Goal: Entertainment & Leisure: Consume media (video, audio)

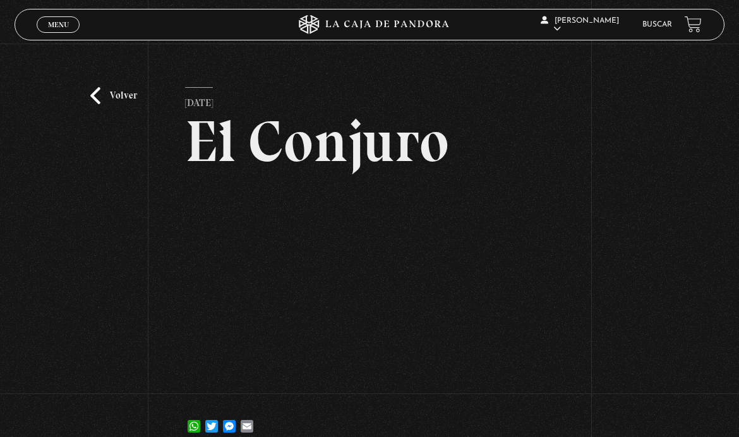
scroll to position [21, 0]
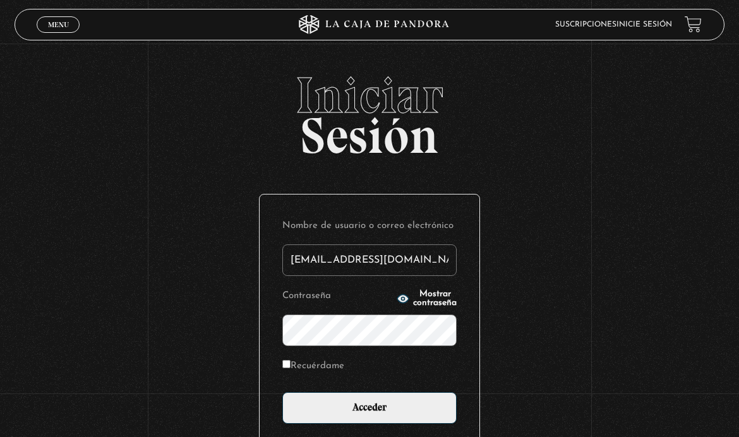
type input "marguiss24@yahoo.com"
click at [369, 415] on input "Acceder" at bounding box center [369, 408] width 174 height 32
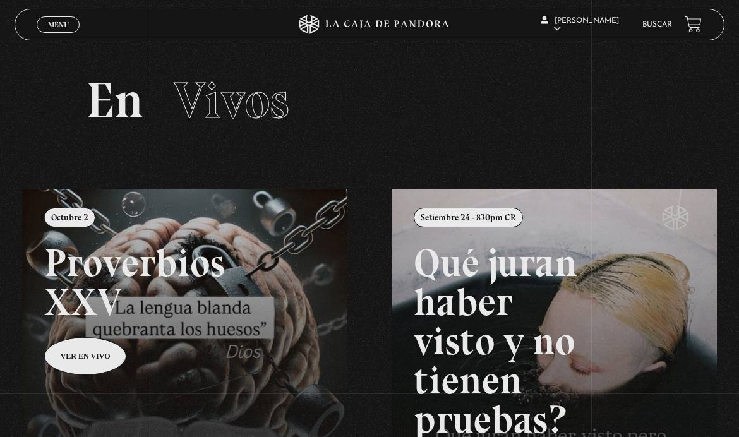
click at [51, 27] on span "Menu" at bounding box center [58, 25] width 21 height 8
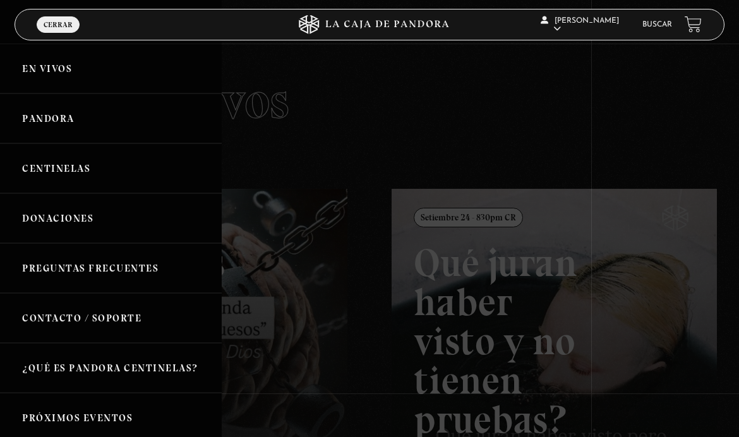
click at [42, 121] on link "Pandora" at bounding box center [111, 118] width 222 height 50
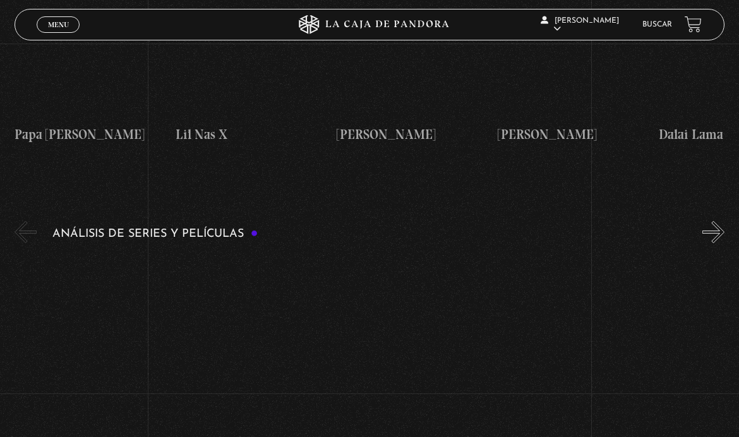
scroll to position [1934, 0]
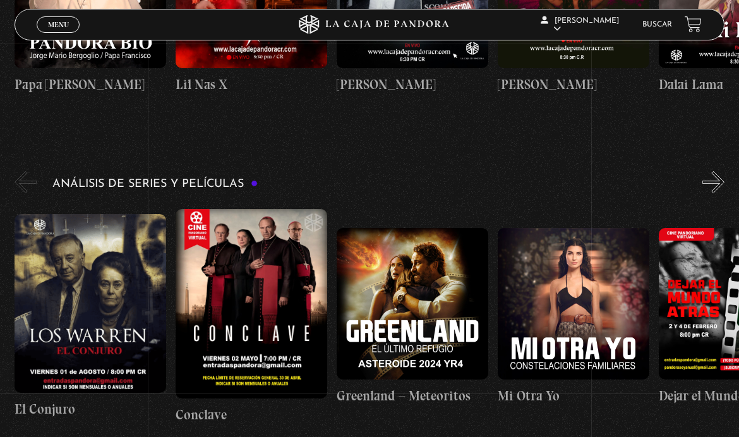
click at [69, 299] on figure at bounding box center [91, 303] width 152 height 179
